Goal: Find contact information: Find contact information

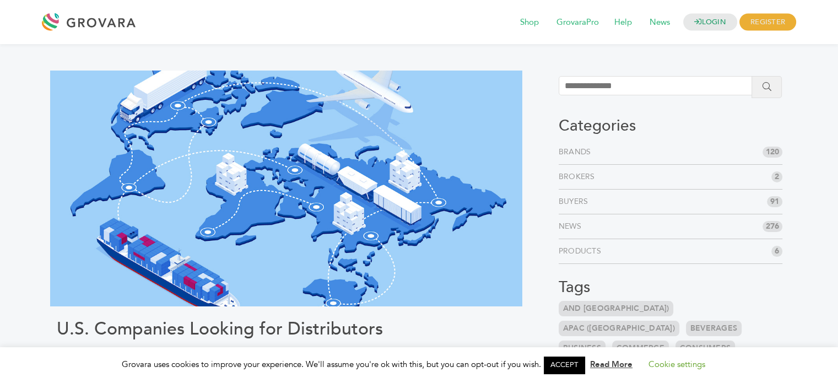
click at [68, 22] on div at bounding box center [91, 22] width 99 height 26
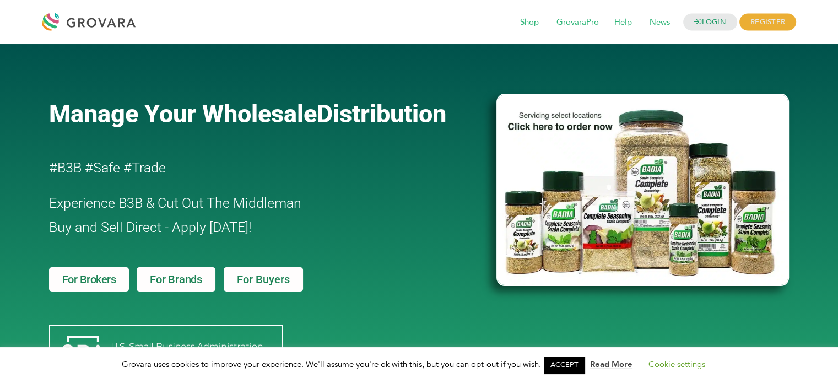
click at [566, 363] on link "ACCEPT" at bounding box center [564, 364] width 41 height 17
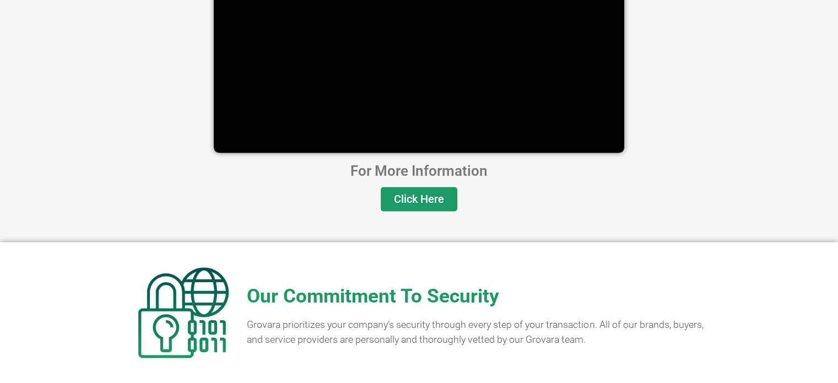
scroll to position [2223, 0]
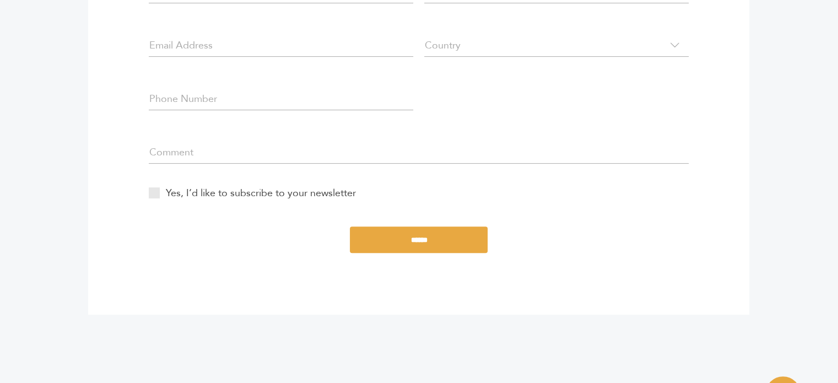
scroll to position [403, 0]
